Goal: Task Accomplishment & Management: Manage account settings

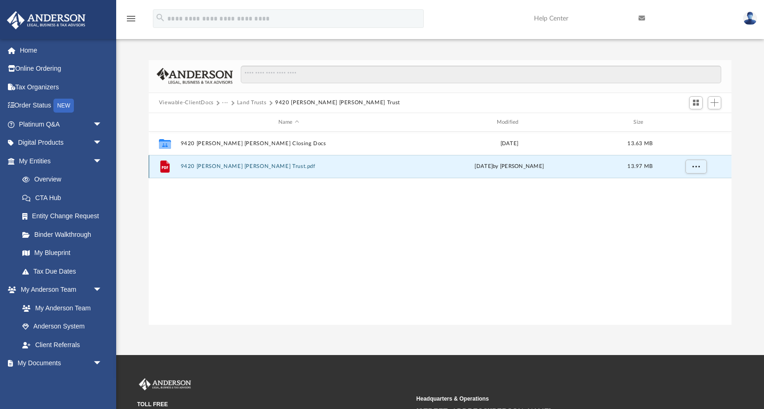
scroll to position [211, 583]
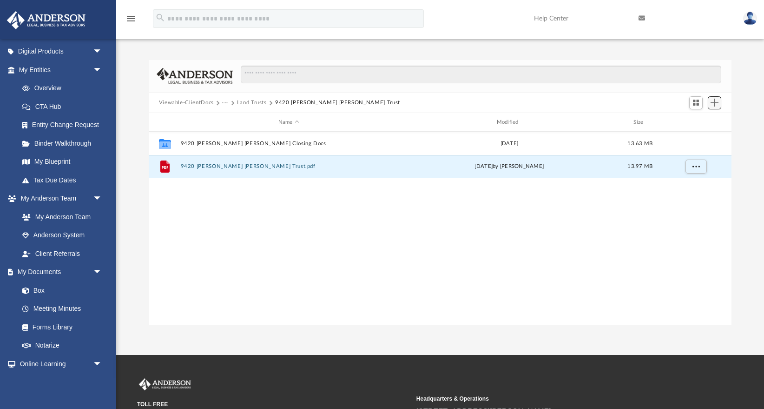
click at [712, 102] on span "Add" at bounding box center [715, 103] width 8 height 8
click at [695, 121] on li "Upload" at bounding box center [702, 121] width 30 height 10
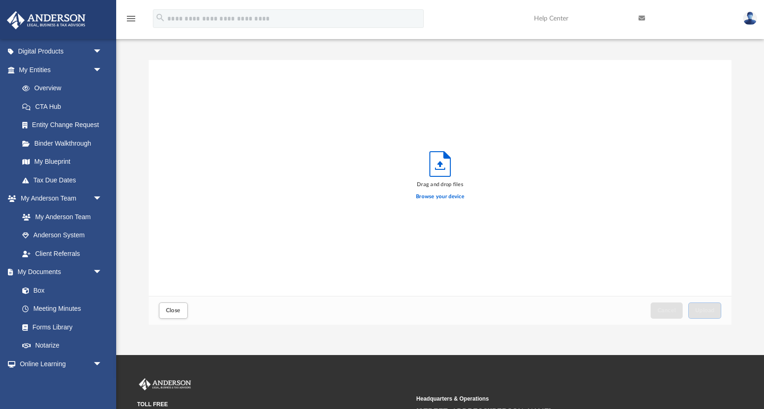
scroll to position [236, 583]
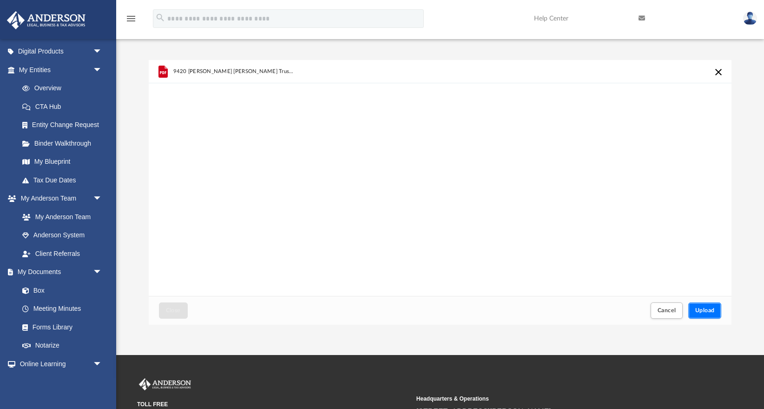
click at [714, 308] on span "Upload" at bounding box center [706, 310] width 20 height 6
click at [668, 308] on span "Cancel" at bounding box center [667, 310] width 19 height 6
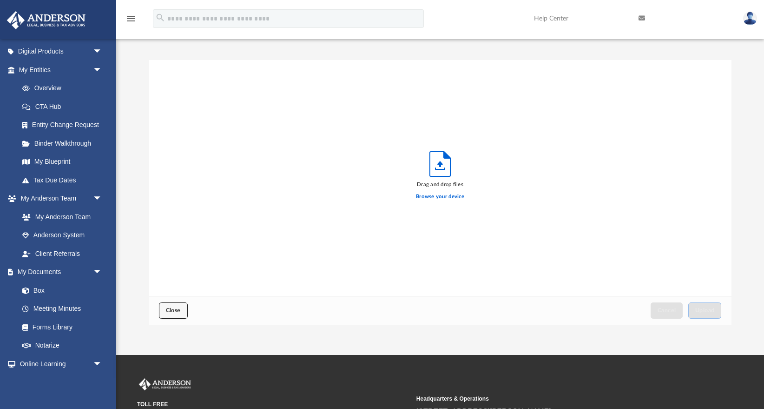
click at [180, 309] on span "Close" at bounding box center [173, 310] width 15 height 6
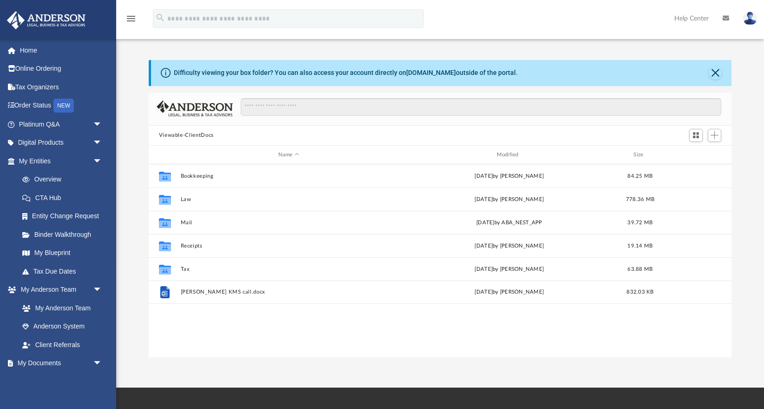
scroll to position [211, 583]
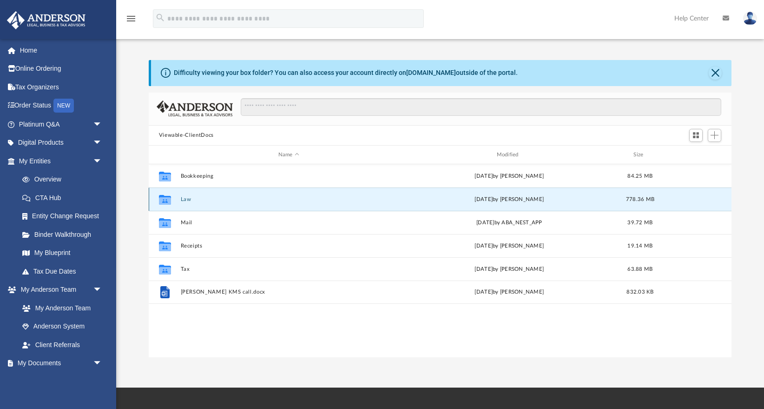
click at [181, 197] on button "Law" at bounding box center [288, 199] width 217 height 6
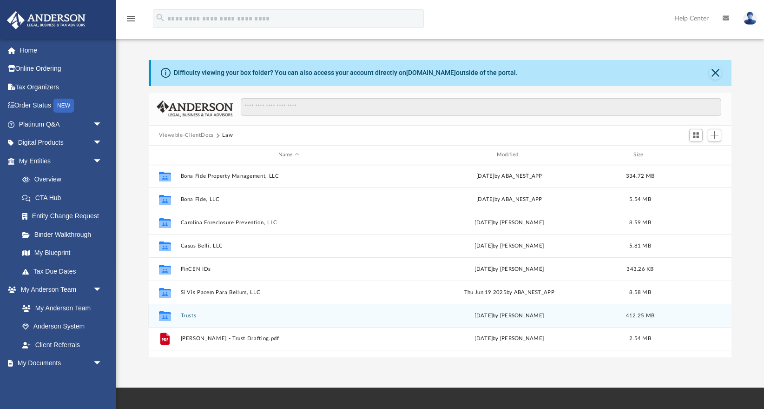
click at [191, 314] on button "Trusts" at bounding box center [288, 315] width 217 height 6
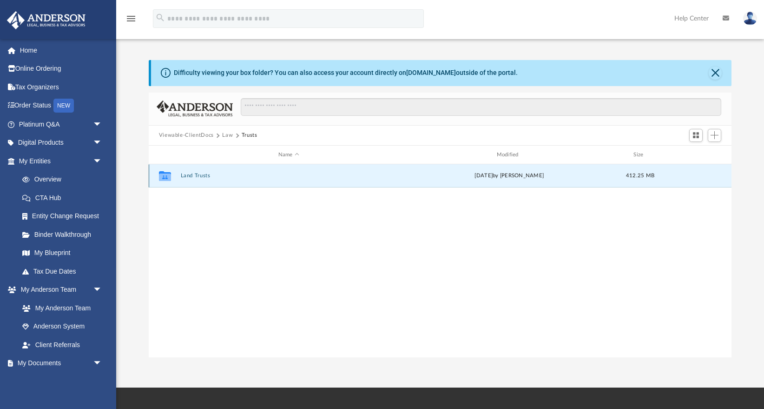
click at [197, 177] on button "Land Trusts" at bounding box center [288, 176] width 217 height 6
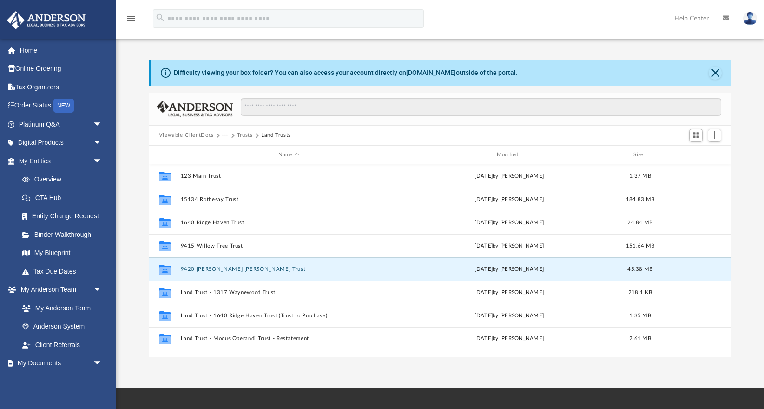
click at [227, 269] on button "9420 [PERSON_NAME] [PERSON_NAME] Trust" at bounding box center [288, 269] width 217 height 6
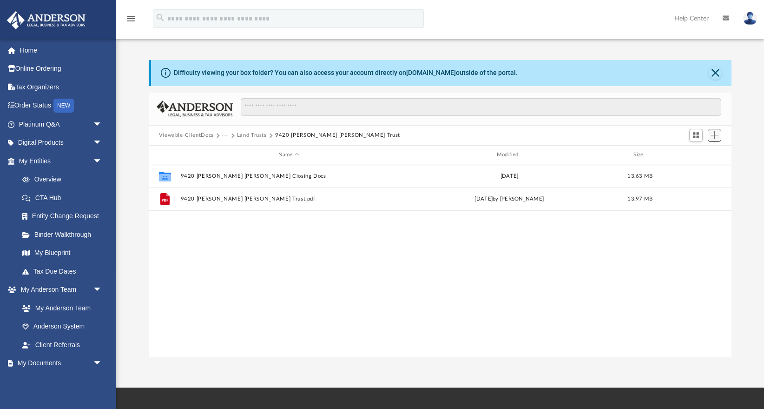
click at [716, 133] on span "Add" at bounding box center [715, 135] width 8 height 8
click at [698, 150] on li "Upload" at bounding box center [702, 154] width 30 height 10
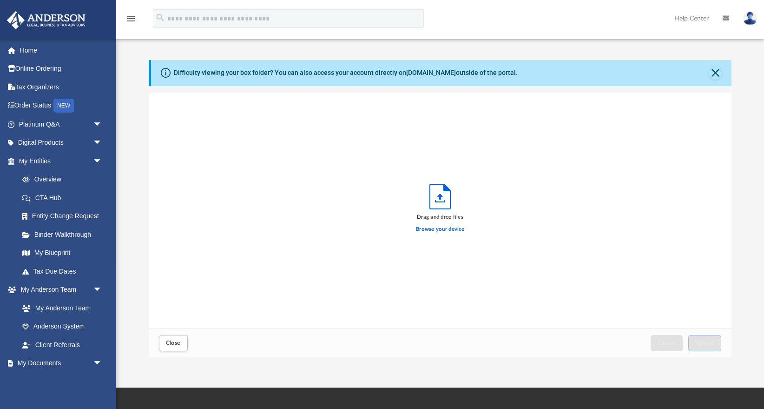
scroll to position [236, 583]
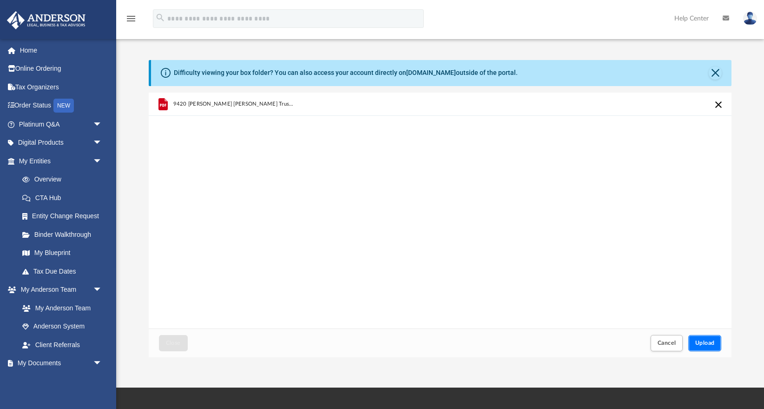
click at [704, 345] on span "Upload" at bounding box center [706, 343] width 20 height 6
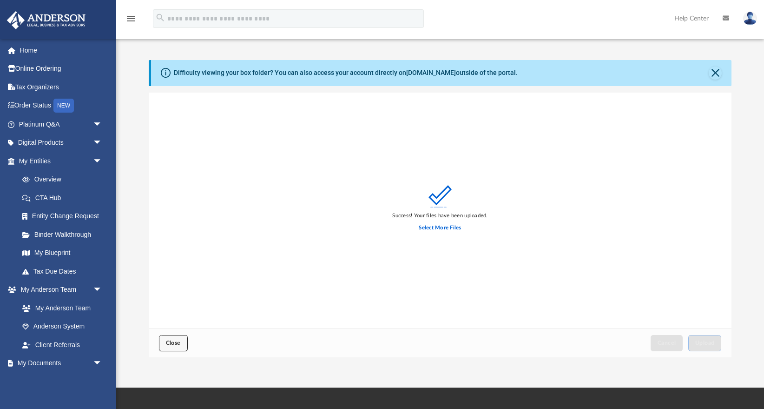
click at [176, 341] on span "Close" at bounding box center [173, 343] width 15 height 6
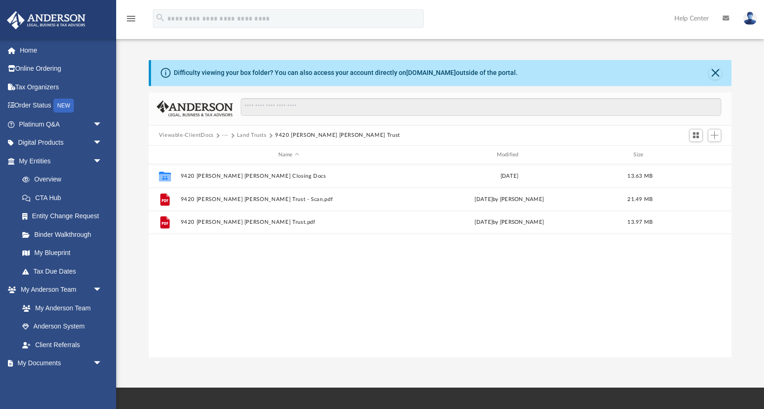
click at [255, 136] on button "Land Trusts" at bounding box center [252, 135] width 30 height 8
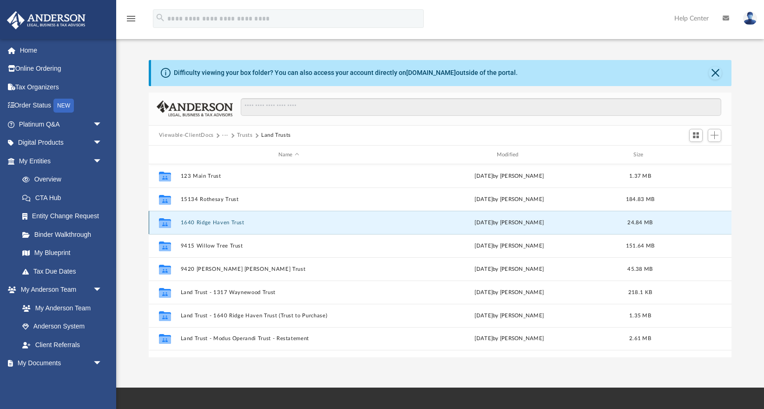
click at [208, 223] on button "1640 Ridge Haven Trust" at bounding box center [288, 222] width 217 height 6
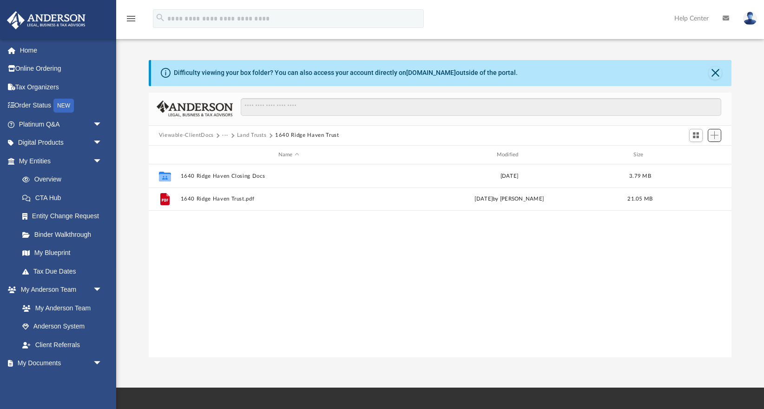
click at [717, 137] on span "Add" at bounding box center [715, 135] width 8 height 8
click at [694, 154] on li "Upload" at bounding box center [702, 154] width 30 height 10
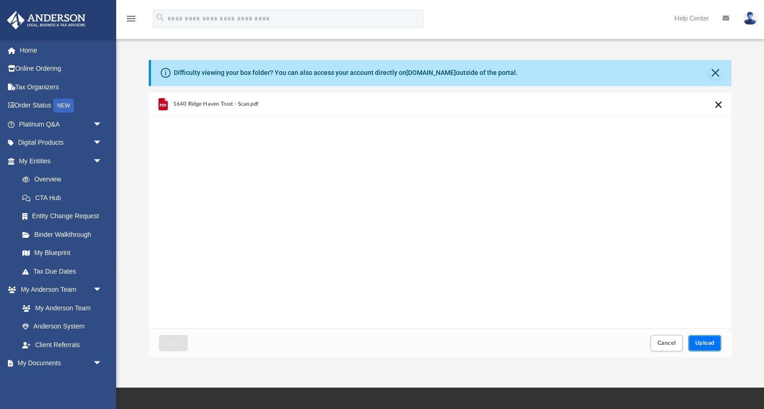
click at [701, 338] on button "Upload" at bounding box center [705, 343] width 33 height 16
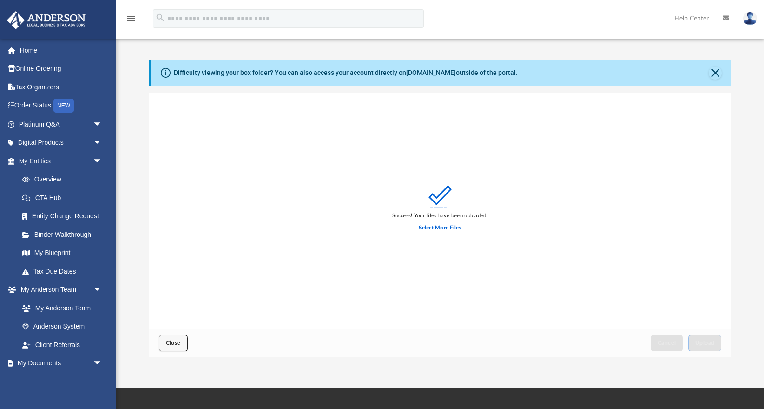
click at [173, 340] on span "Close" at bounding box center [173, 343] width 15 height 6
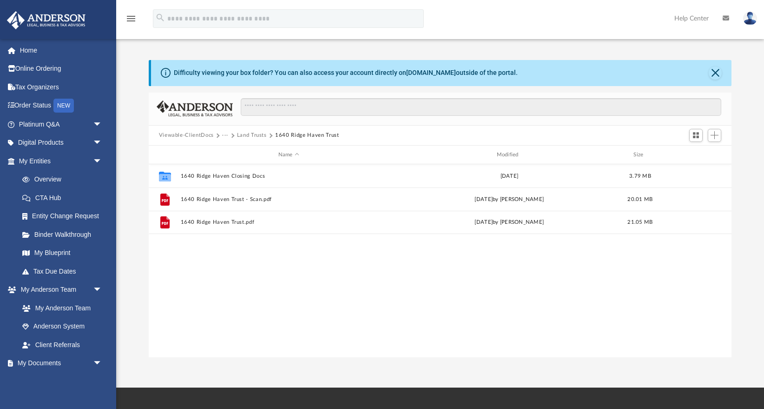
click at [258, 133] on button "Land Trusts" at bounding box center [252, 135] width 30 height 8
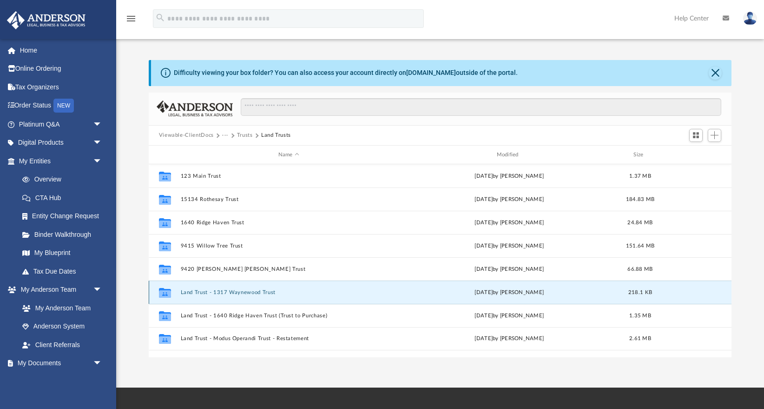
click at [242, 291] on button "Land Trust - 1317 Waynewood Trust" at bounding box center [288, 292] width 217 height 6
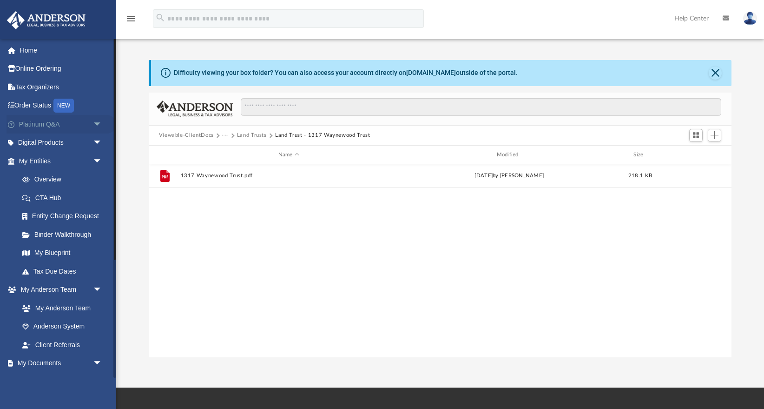
click at [101, 123] on span "arrow_drop_down" at bounding box center [102, 124] width 19 height 19
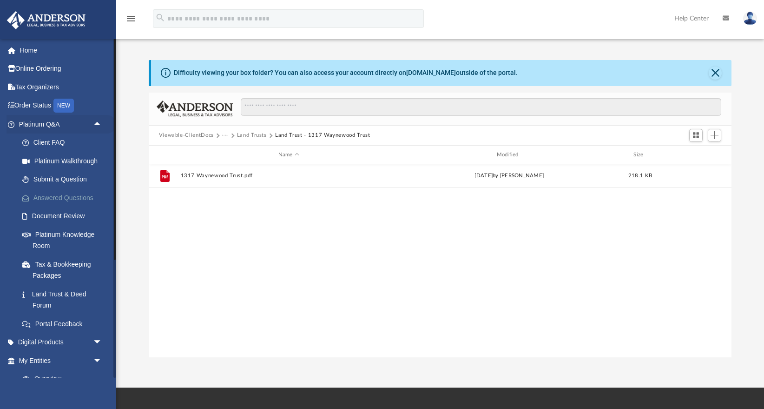
click at [77, 198] on link "Answered Questions" at bounding box center [64, 197] width 103 height 19
